Goal: Complete application form

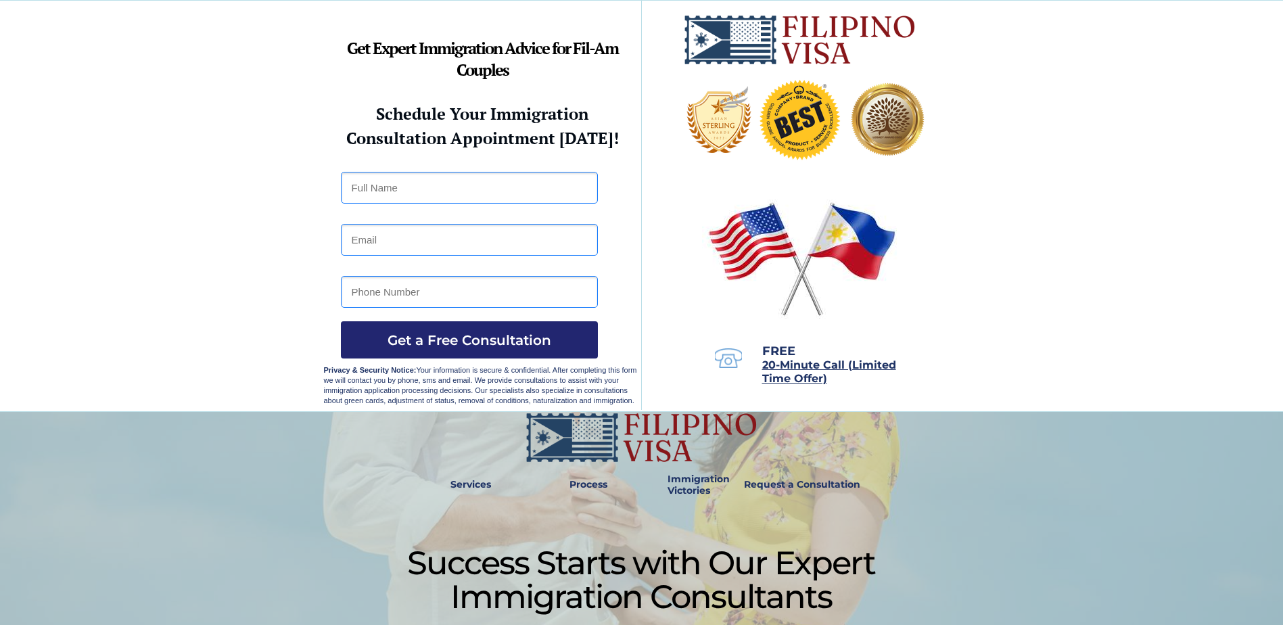
click at [407, 183] on input "text" at bounding box center [469, 188] width 257 height 32
type input "[PERSON_NAME]"
type input "[EMAIL_ADDRESS][PERSON_NAME][DOMAIN_NAME]"
type input "6156936329"
drag, startPoint x: 465, startPoint y: 237, endPoint x: 352, endPoint y: 239, distance: 112.9
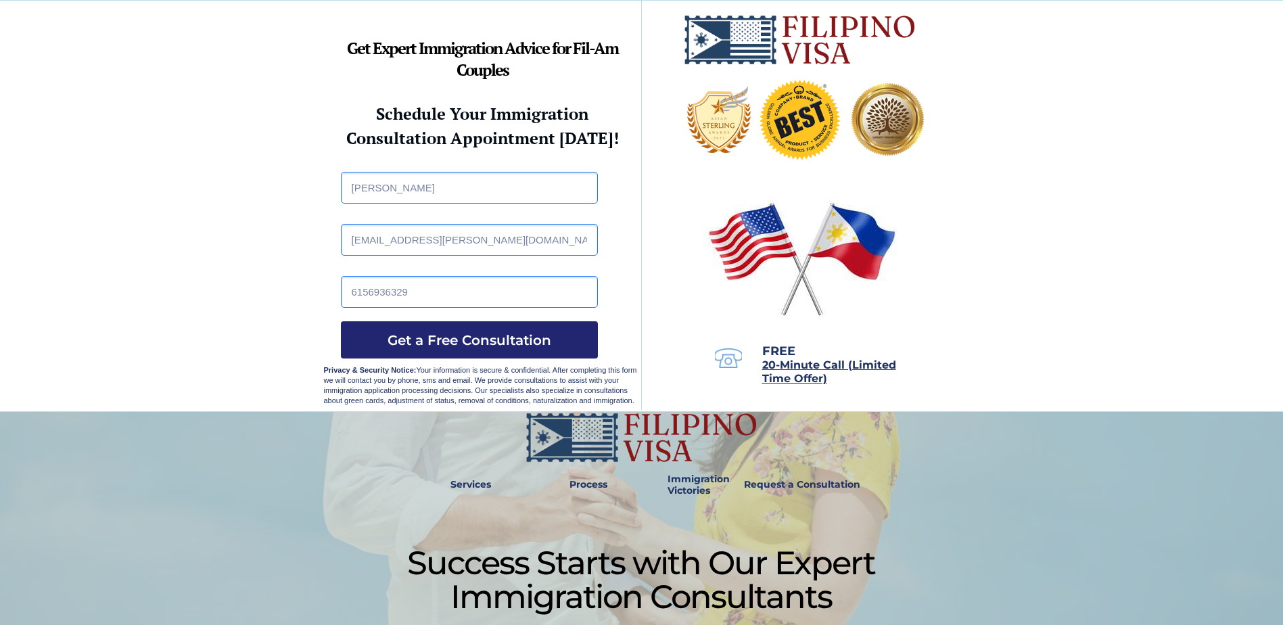
click at [352, 239] on input "[EMAIL_ADDRESS][PERSON_NAME][DOMAIN_NAME]" at bounding box center [469, 240] width 257 height 32
click at [348, 239] on input "email" at bounding box center [469, 240] width 257 height 32
type input "[EMAIL_ADDRESS][DOMAIN_NAME]"
click at [446, 344] on span "Get a Free Consultation" at bounding box center [469, 340] width 257 height 16
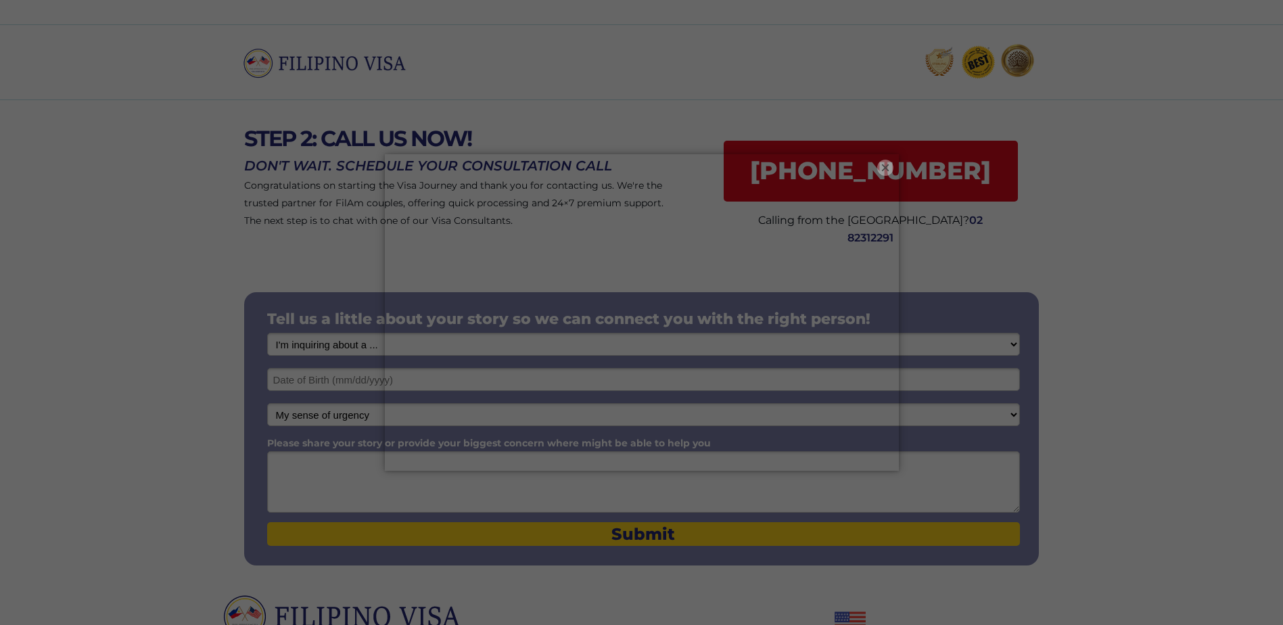
click at [882, 166] on button "×" at bounding box center [885, 168] width 16 height 16
